Goal: Information Seeking & Learning: Learn about a topic

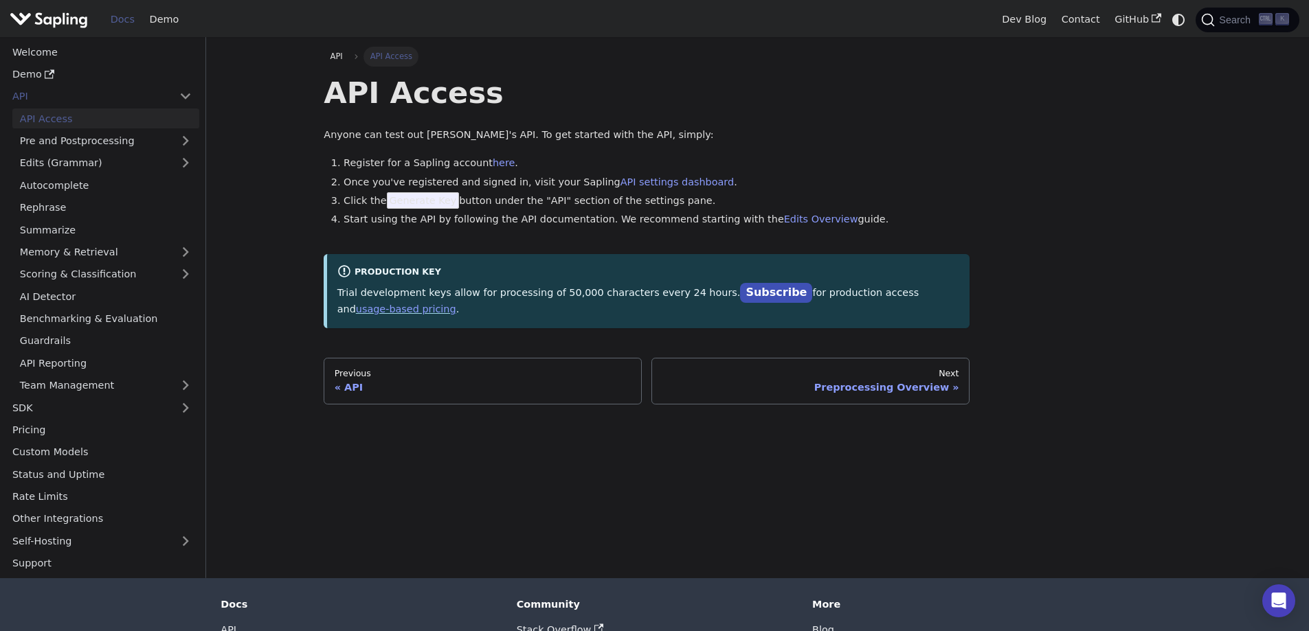
click at [1069, 277] on div "API API Access API Access Anyone can test out Sapling's API. To get started wit…" at bounding box center [757, 225] width 887 height 357
click at [781, 185] on li "Once you've registered and signed in, visit your Sapling API settings dashboard…" at bounding box center [657, 183] width 626 height 16
click at [459, 186] on li "Once you've registered and signed in, visit your Sapling API settings dashboard…" at bounding box center [657, 183] width 626 height 16
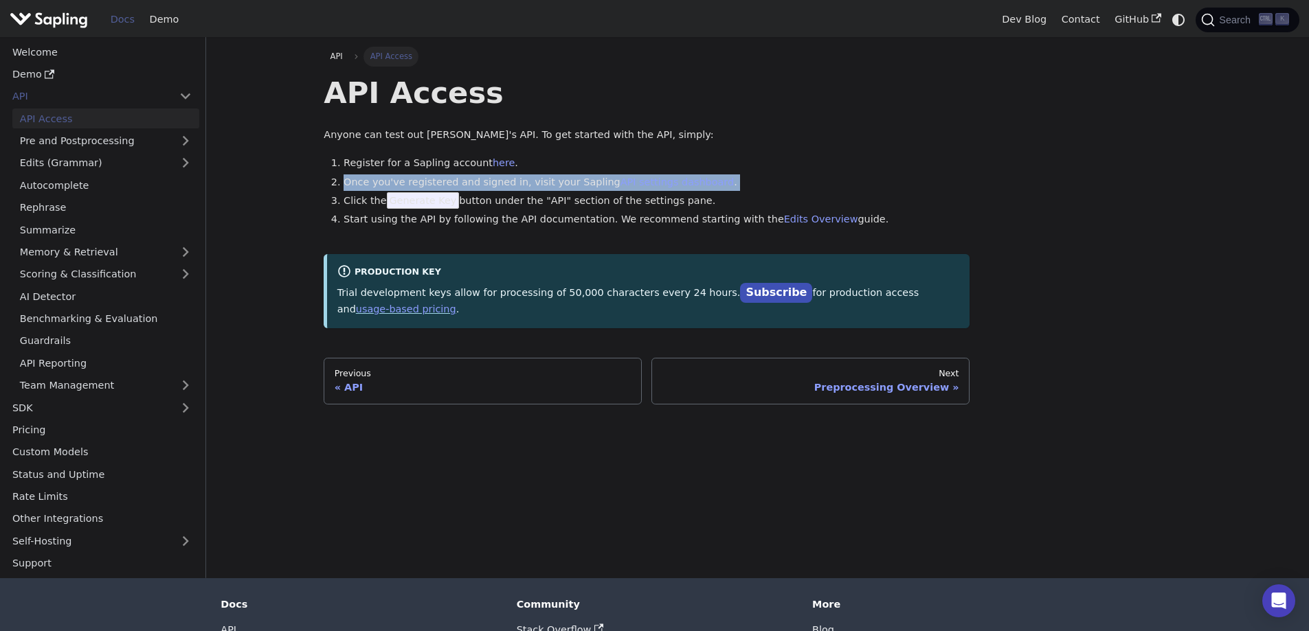
click at [459, 186] on li "Once you've registered and signed in, visit your Sapling API settings dashboard…" at bounding box center [657, 183] width 626 height 16
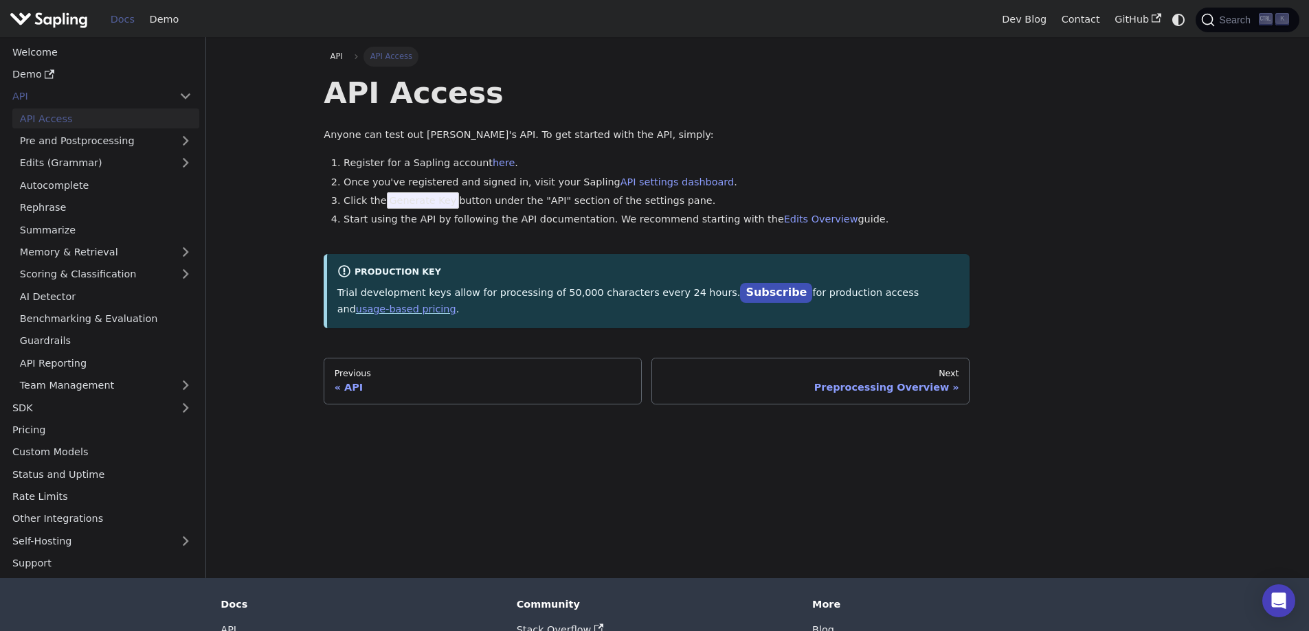
click at [618, 196] on li "Click the Generate Key button under the "API" section of the settings pane." at bounding box center [657, 201] width 626 height 16
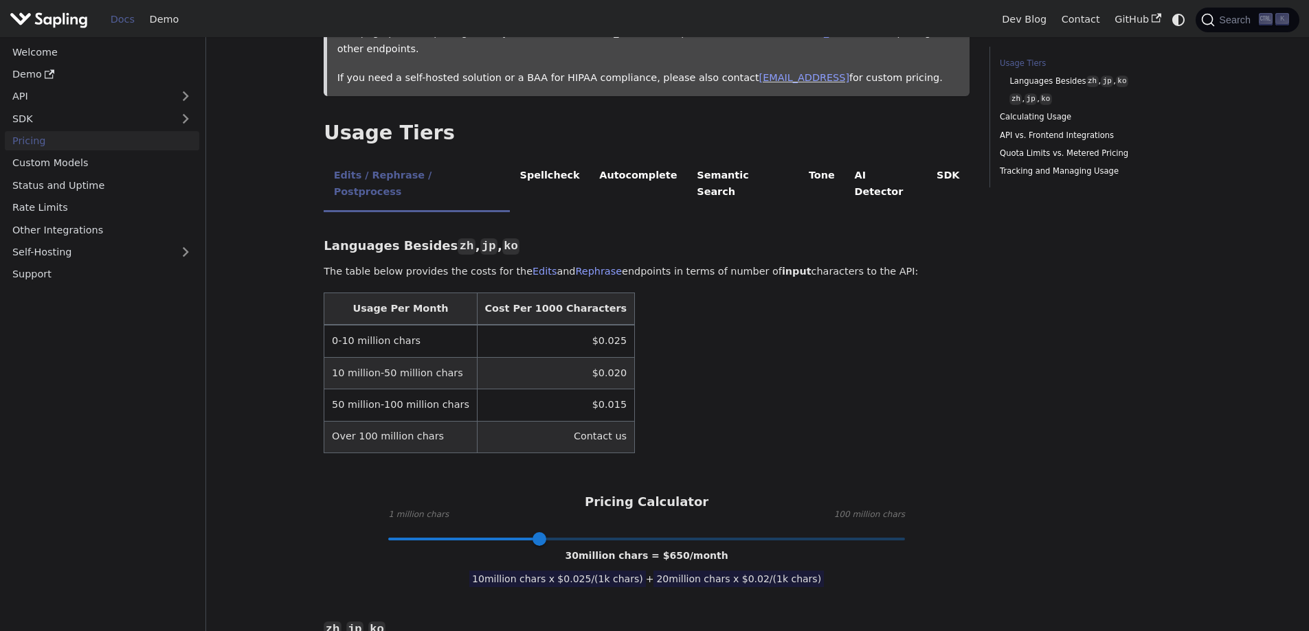
scroll to position [275, 0]
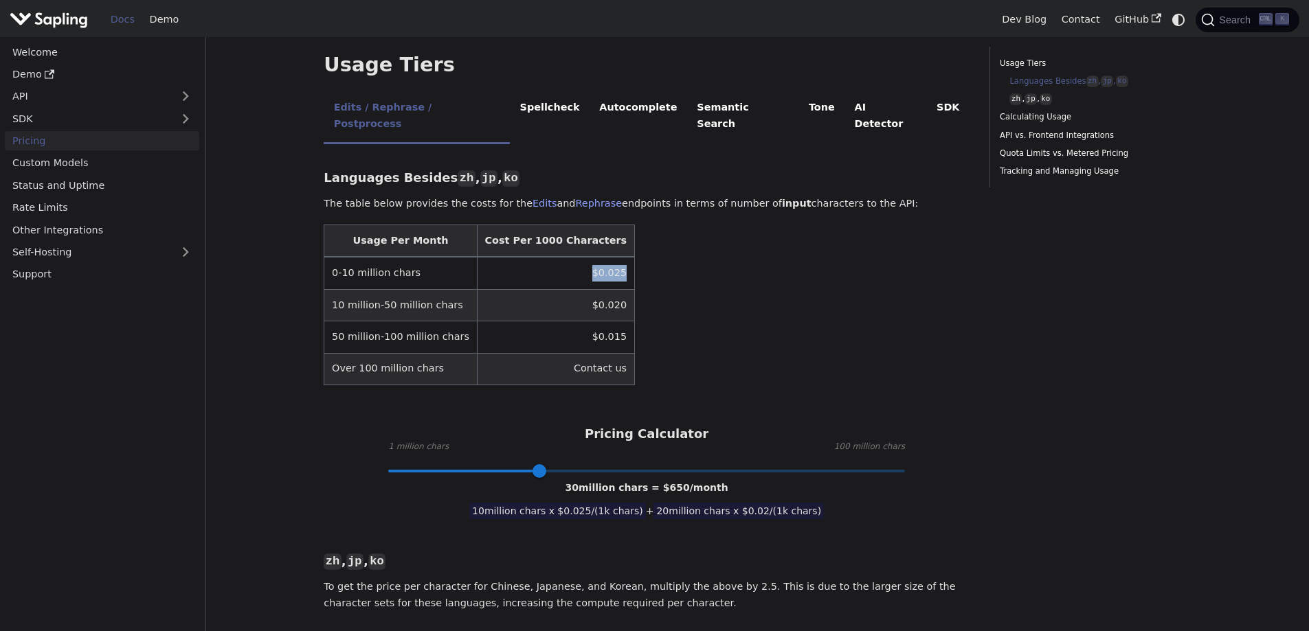
drag, startPoint x: 580, startPoint y: 234, endPoint x: 537, endPoint y: 241, distance: 43.8
click at [537, 257] on td "$0.025" at bounding box center [555, 273] width 157 height 32
click at [768, 267] on table "Usage Per Month Cost Per 1000 Characters 0-10 million chars $0.025 10 million-5…" at bounding box center [647, 305] width 646 height 161
